Goal: Navigation & Orientation: Find specific page/section

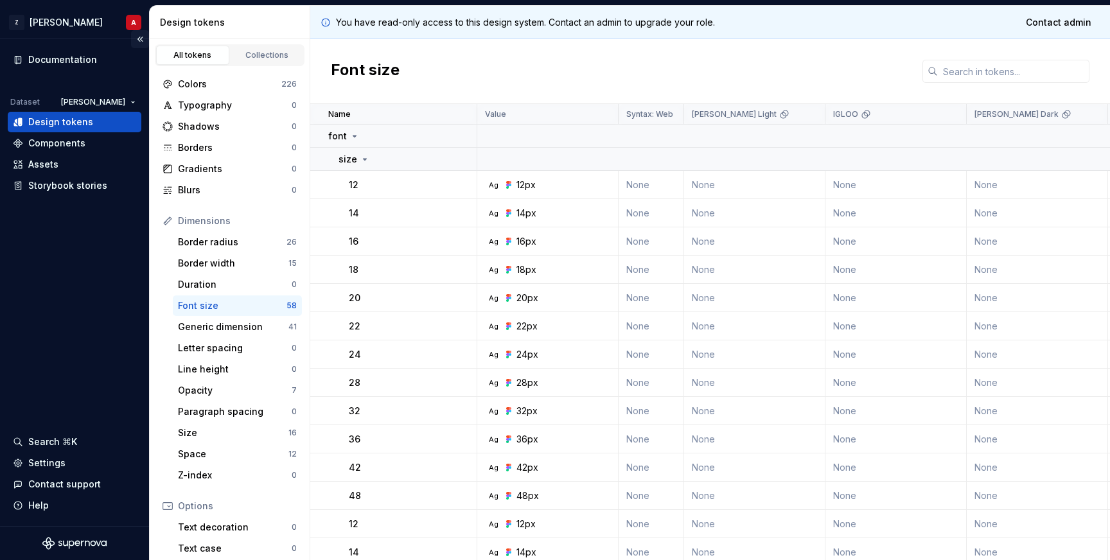
click at [141, 31] on button "Collapse sidebar" at bounding box center [140, 39] width 18 height 18
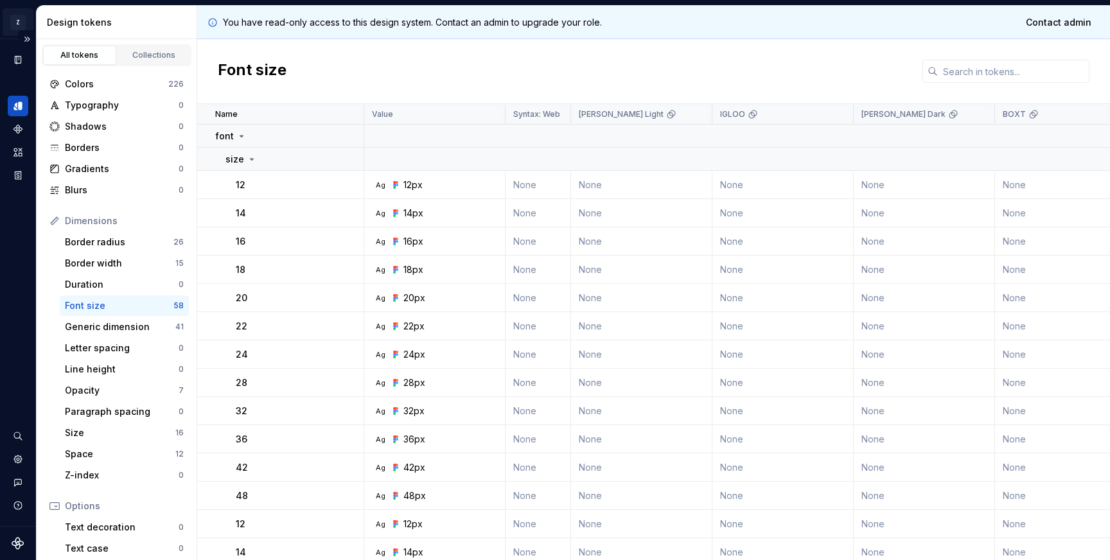
click at [24, 25] on html "Z [PERSON_NAME] A Dataset [PERSON_NAME] Design tokens All tokens Collections Co…" at bounding box center [555, 280] width 1110 height 560
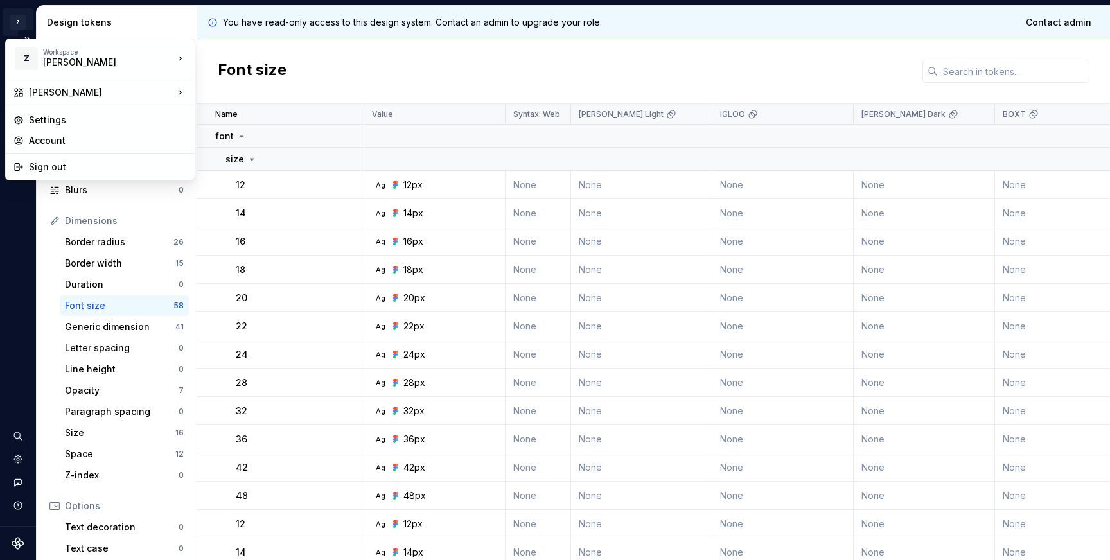
click at [21, 31] on html "Z [PERSON_NAME] A Dataset [PERSON_NAME] Design tokens All tokens Collections Co…" at bounding box center [555, 280] width 1110 height 560
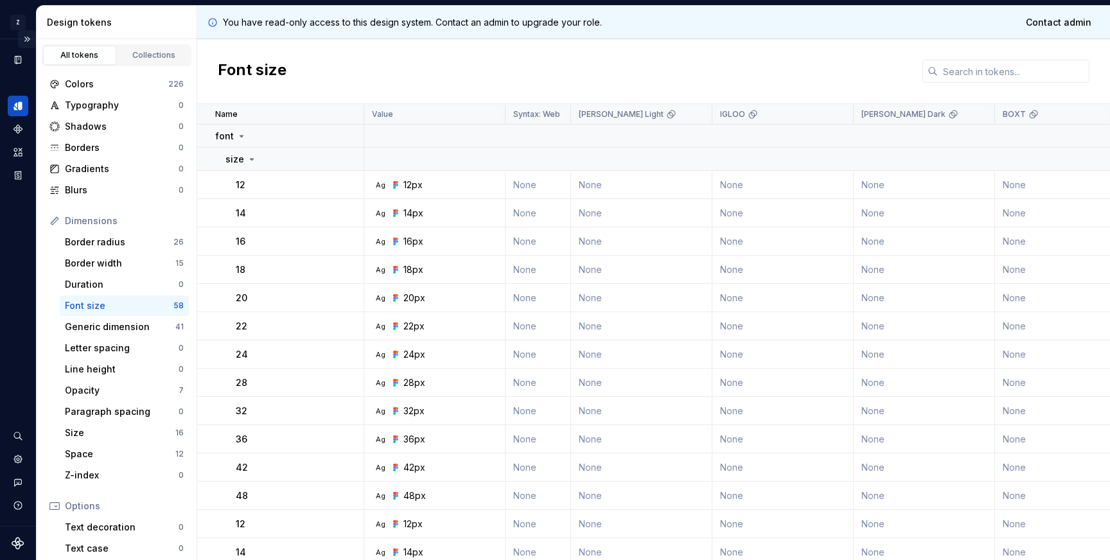
click at [31, 41] on button "Expand sidebar" at bounding box center [27, 39] width 18 height 18
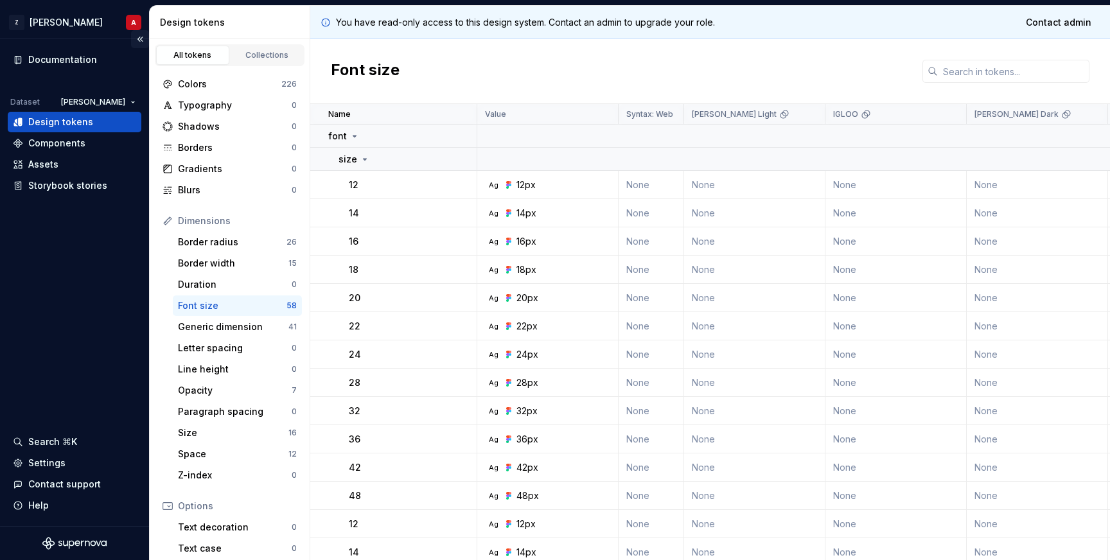
click at [137, 39] on button "Collapse sidebar" at bounding box center [140, 39] width 18 height 18
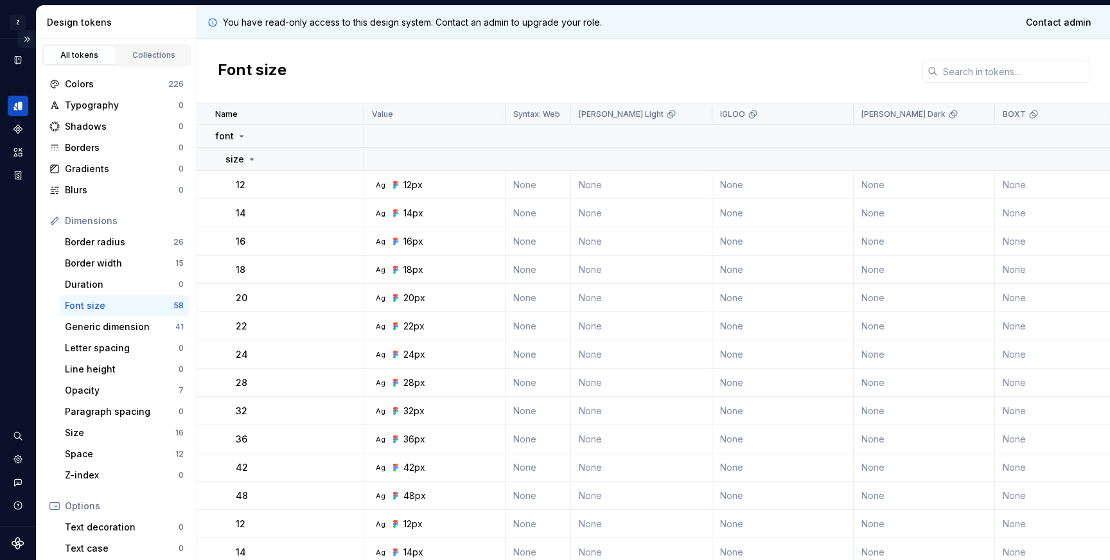
click at [26, 30] on button "Expand sidebar" at bounding box center [27, 39] width 18 height 18
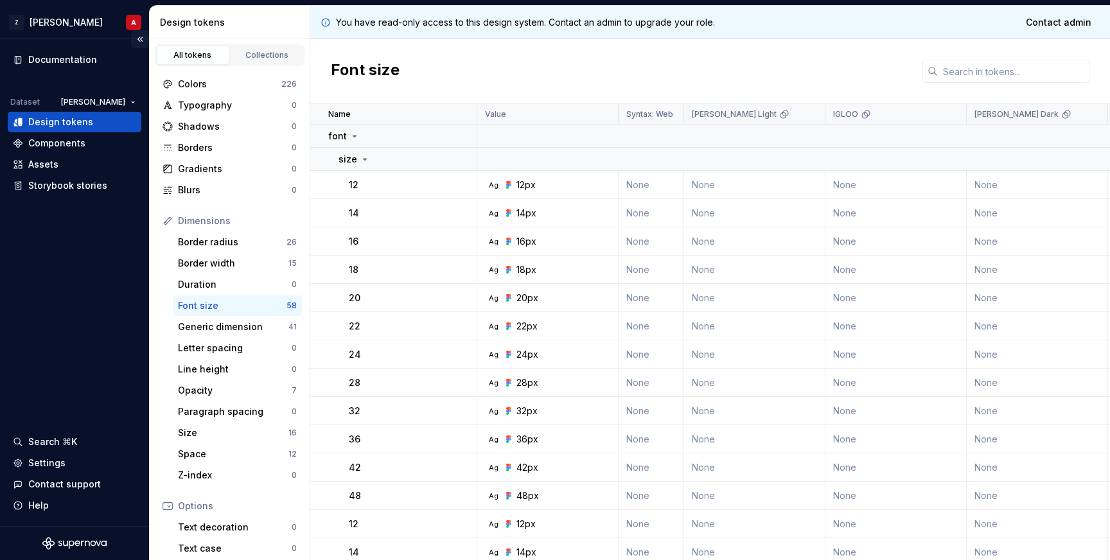
click at [139, 43] on button "Collapse sidebar" at bounding box center [140, 39] width 18 height 18
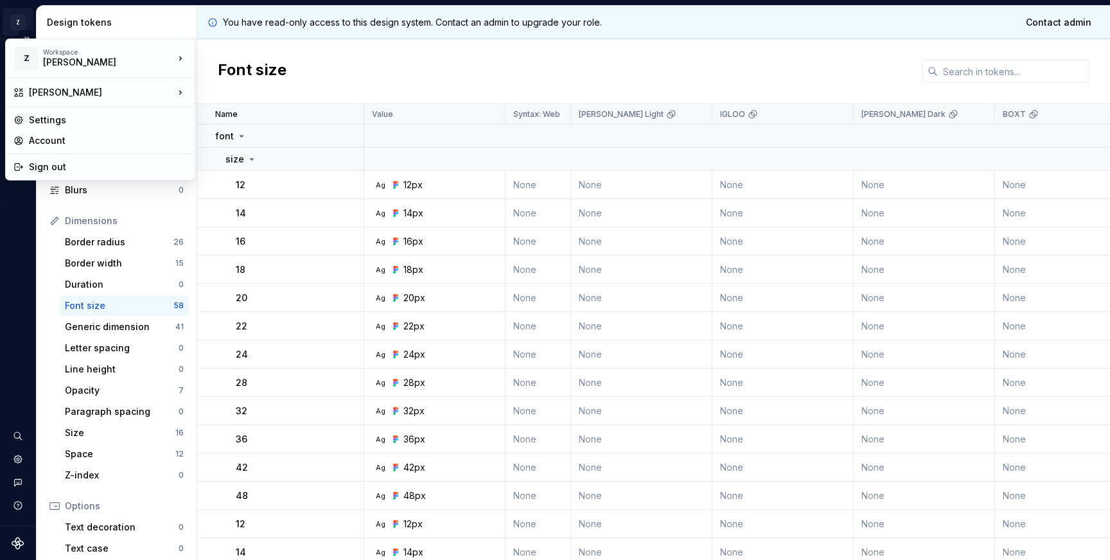
click at [22, 23] on html "Z [PERSON_NAME] A Dataset [PERSON_NAME] Design tokens All tokens Collections Co…" at bounding box center [555, 280] width 1110 height 560
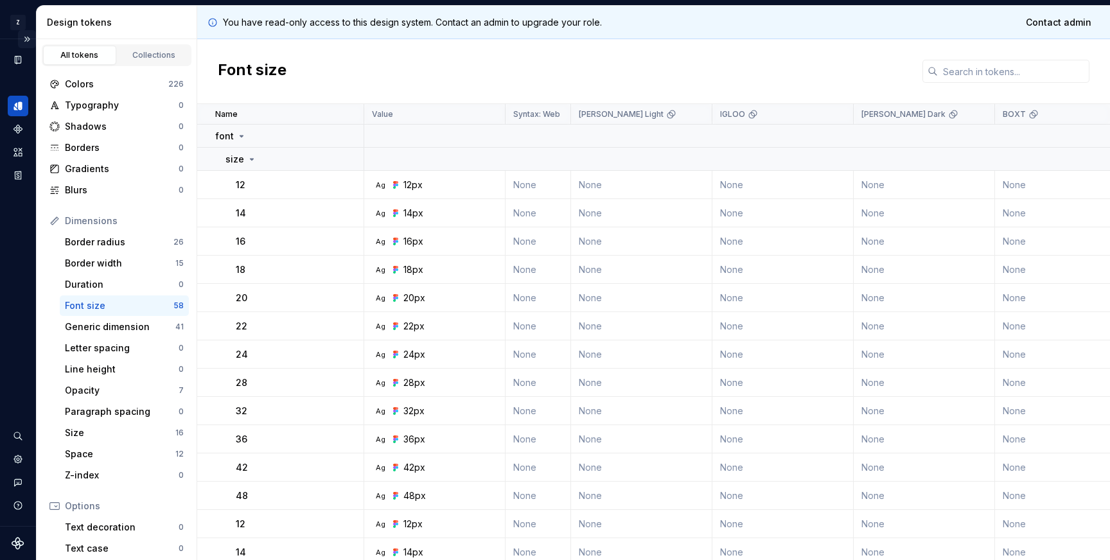
click at [23, 37] on button "Expand sidebar" at bounding box center [27, 39] width 18 height 18
